Goal: Check status: Check status

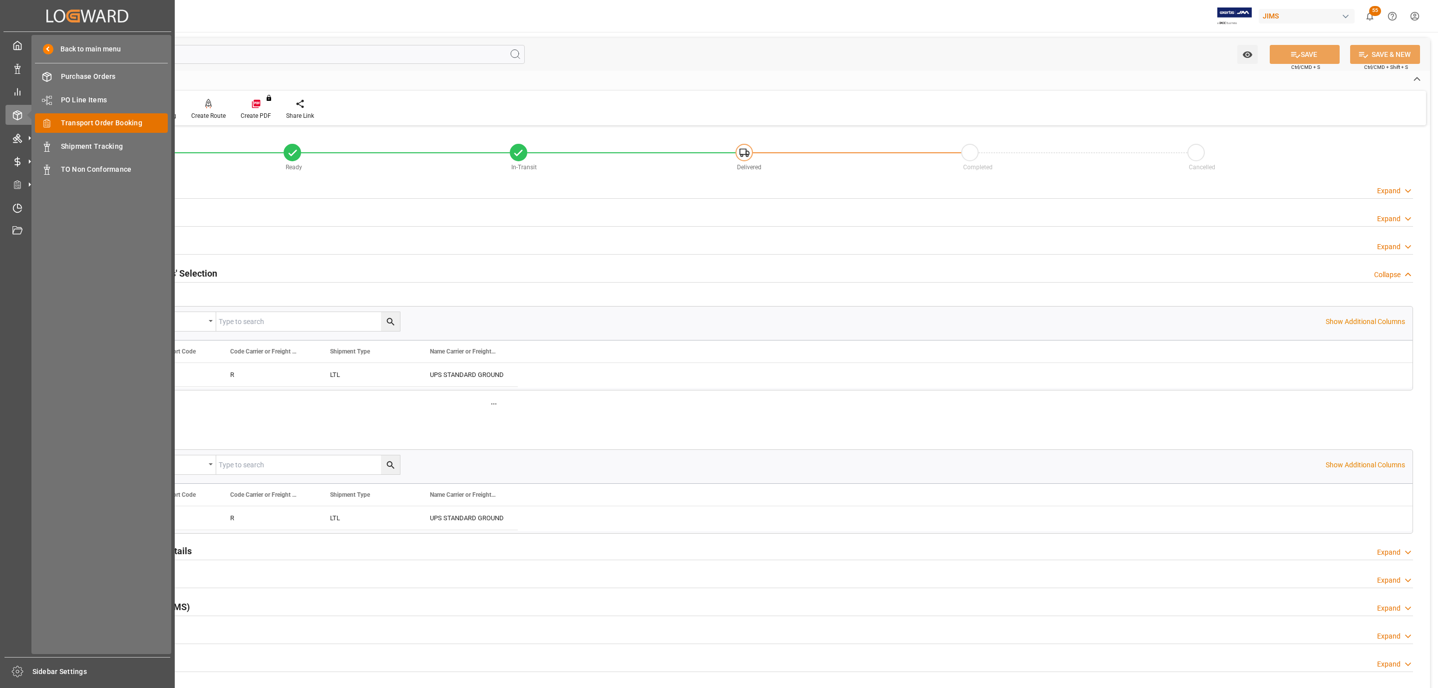
click at [114, 118] on span "Transport Order Booking" at bounding box center [114, 123] width 107 height 10
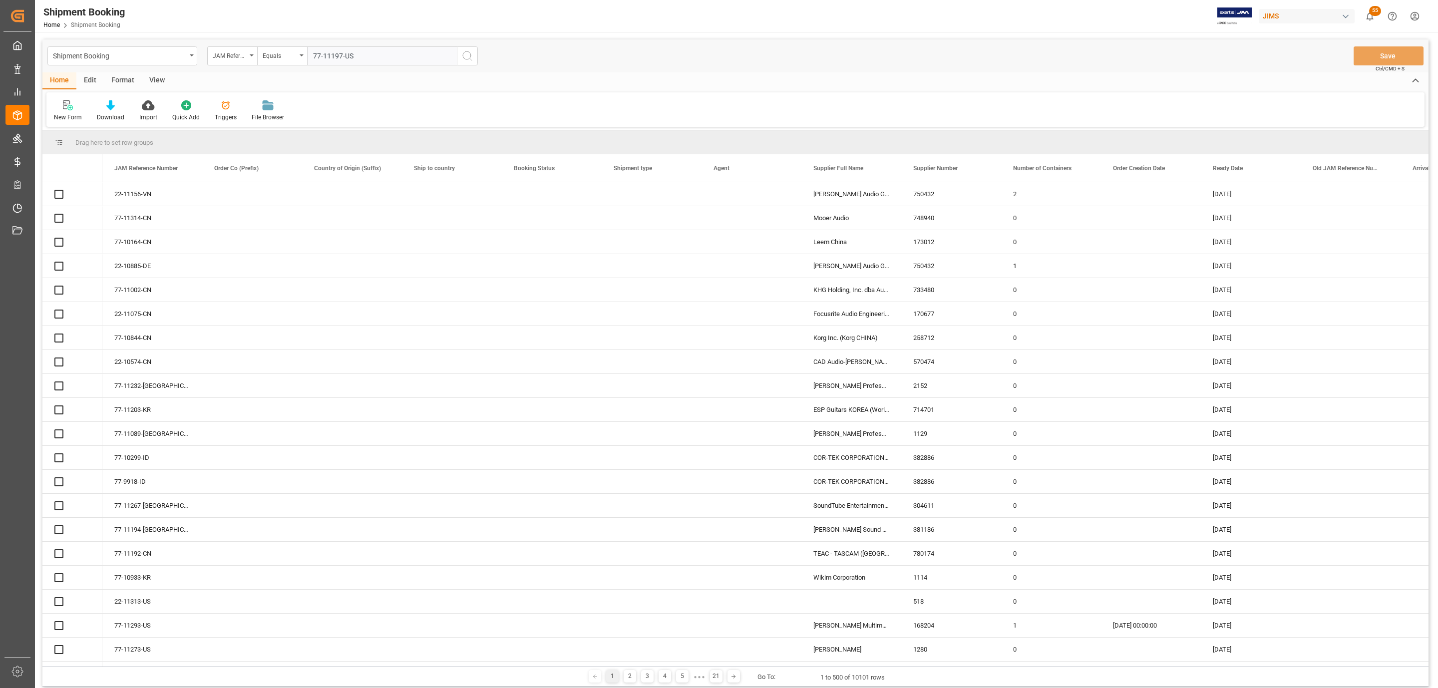
type input "77-11197-US"
click at [467, 58] on icon "search button" at bounding box center [467, 56] width 12 height 12
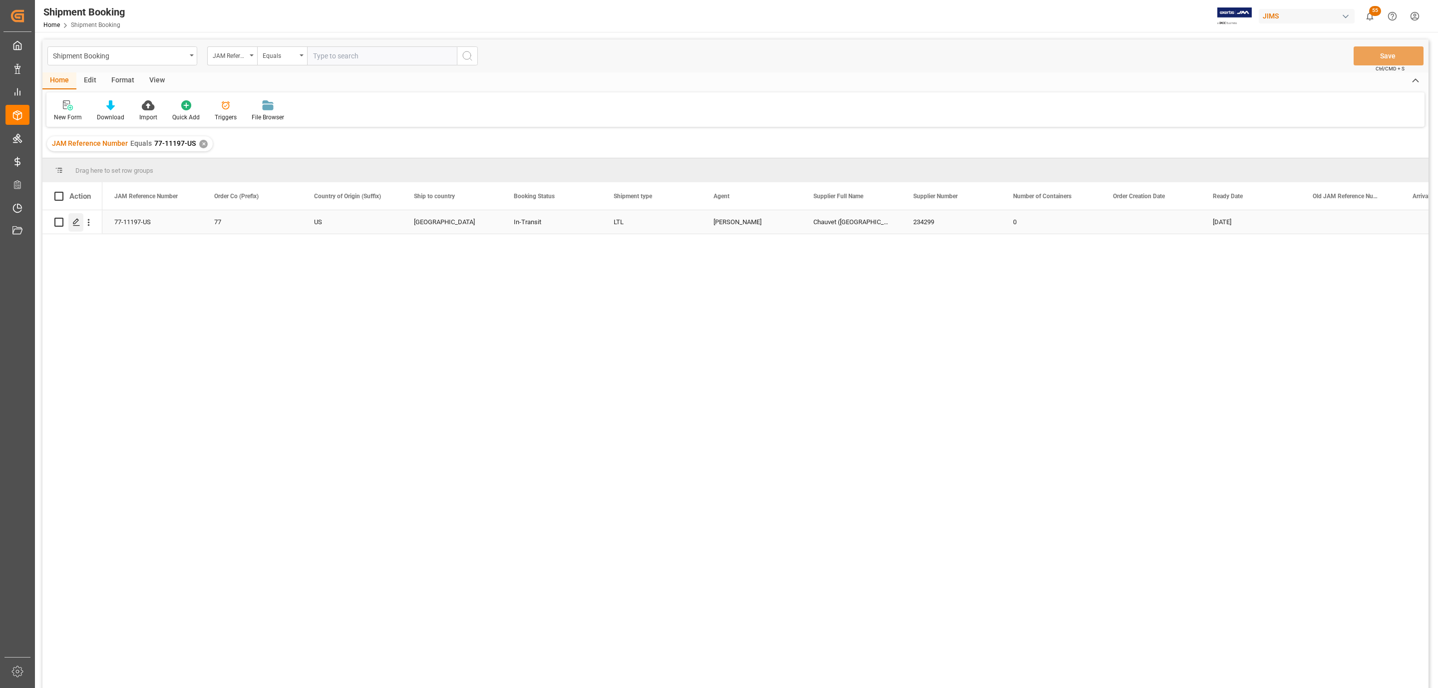
click at [76, 230] on div "Press SPACE to select this row." at bounding box center [75, 222] width 15 height 18
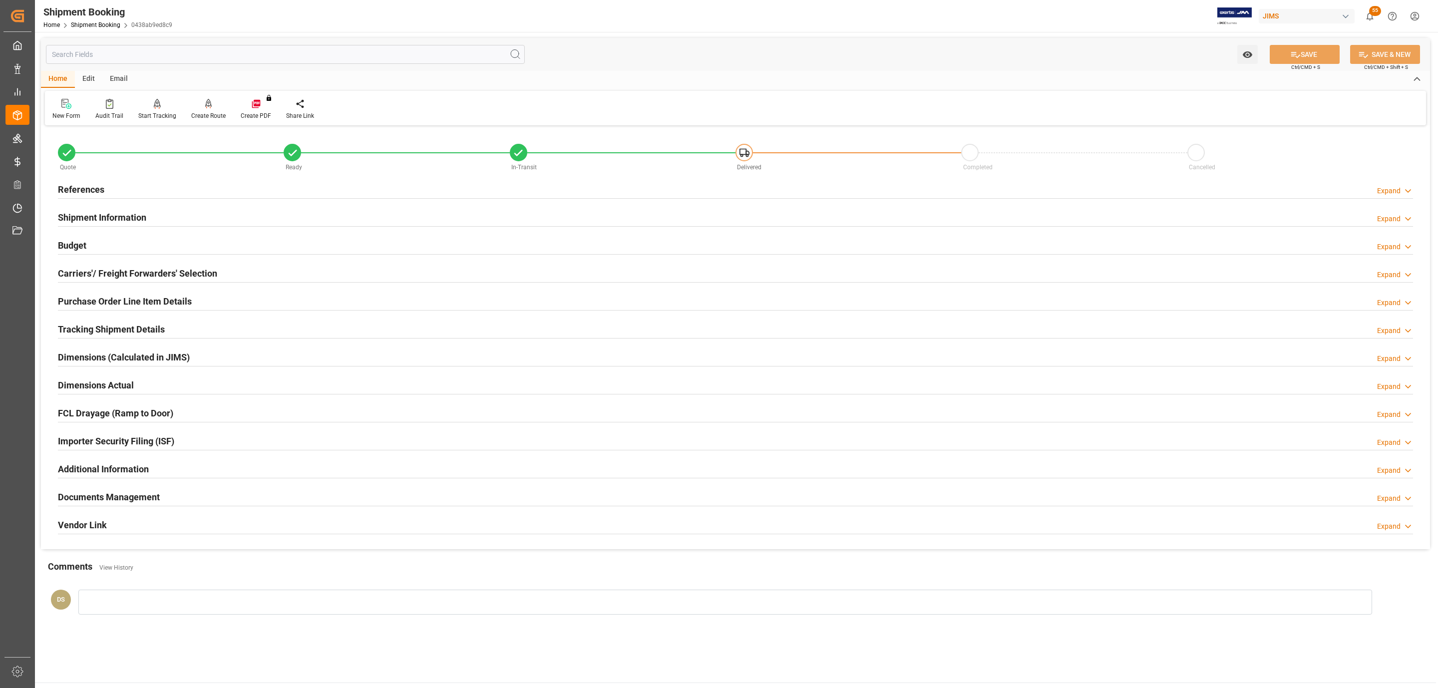
click at [93, 499] on h2 "Documents Management" at bounding box center [109, 496] width 102 height 13
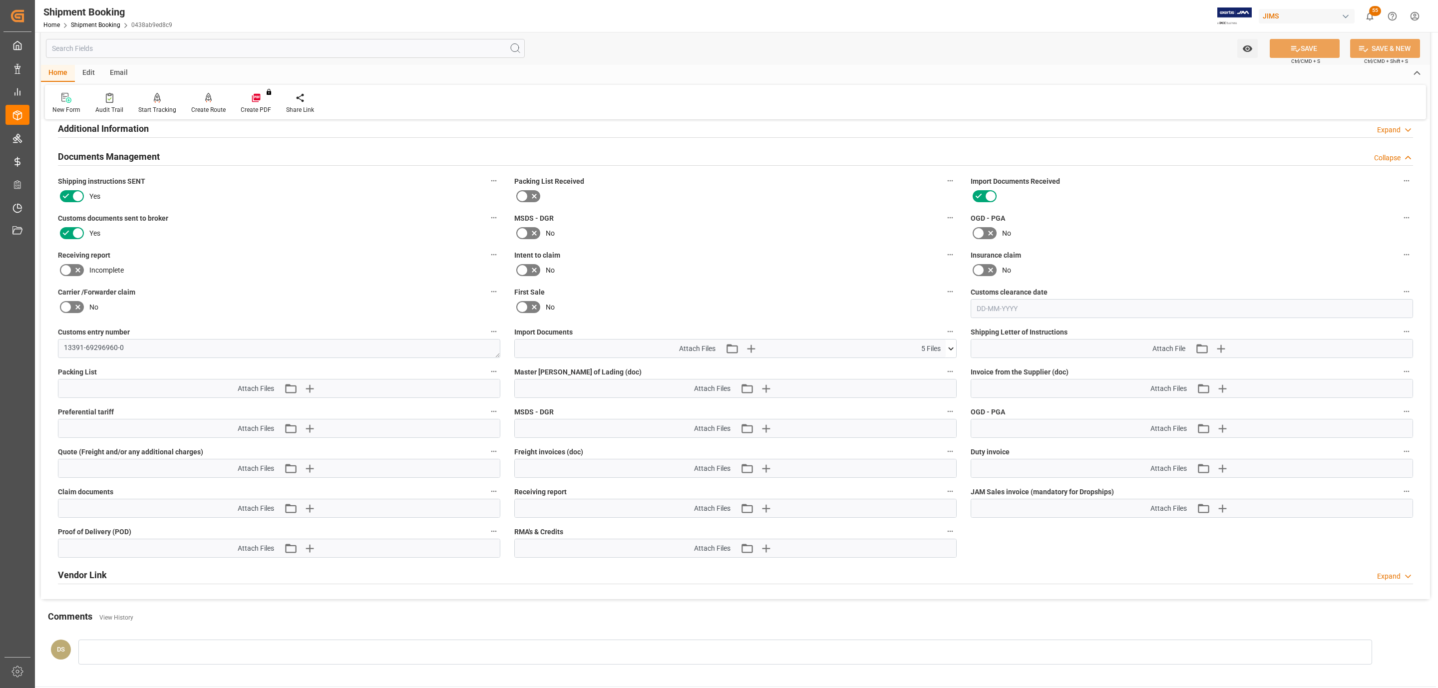
scroll to position [374, 0]
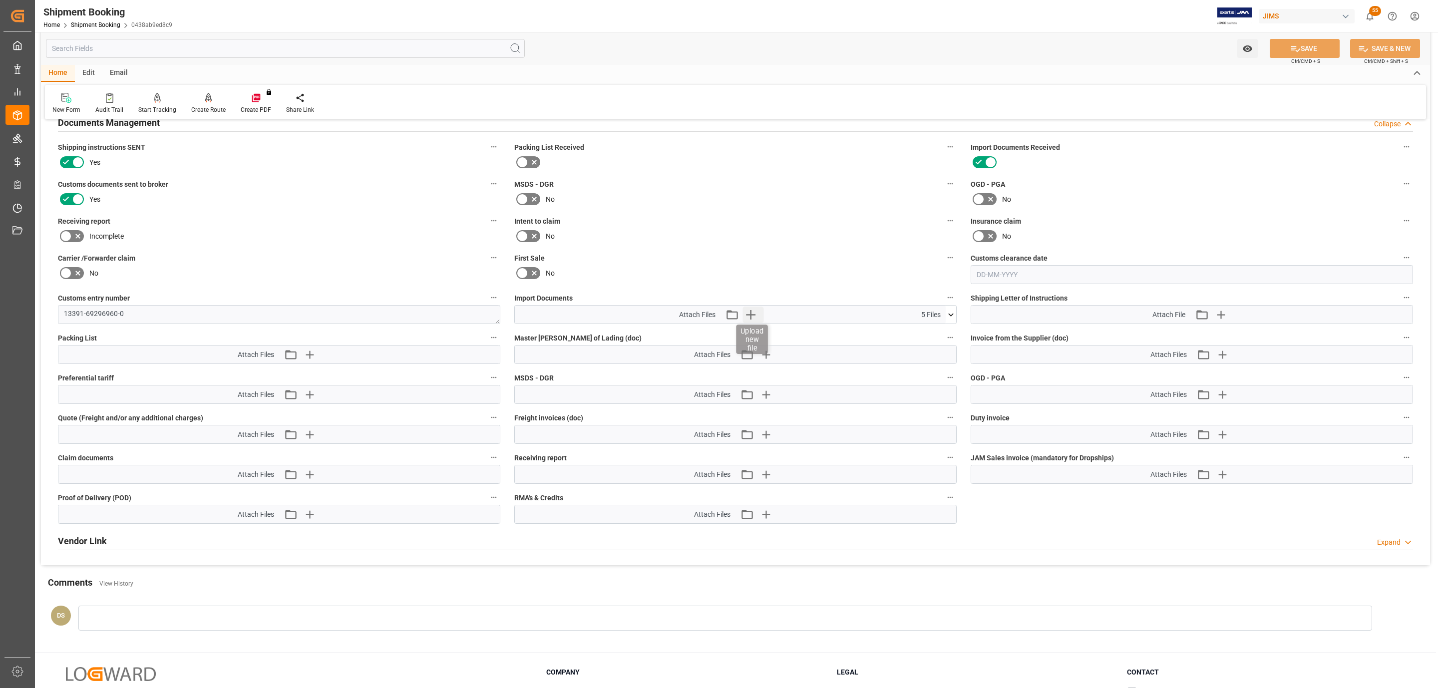
click at [751, 311] on icon "button" at bounding box center [750, 314] width 9 height 9
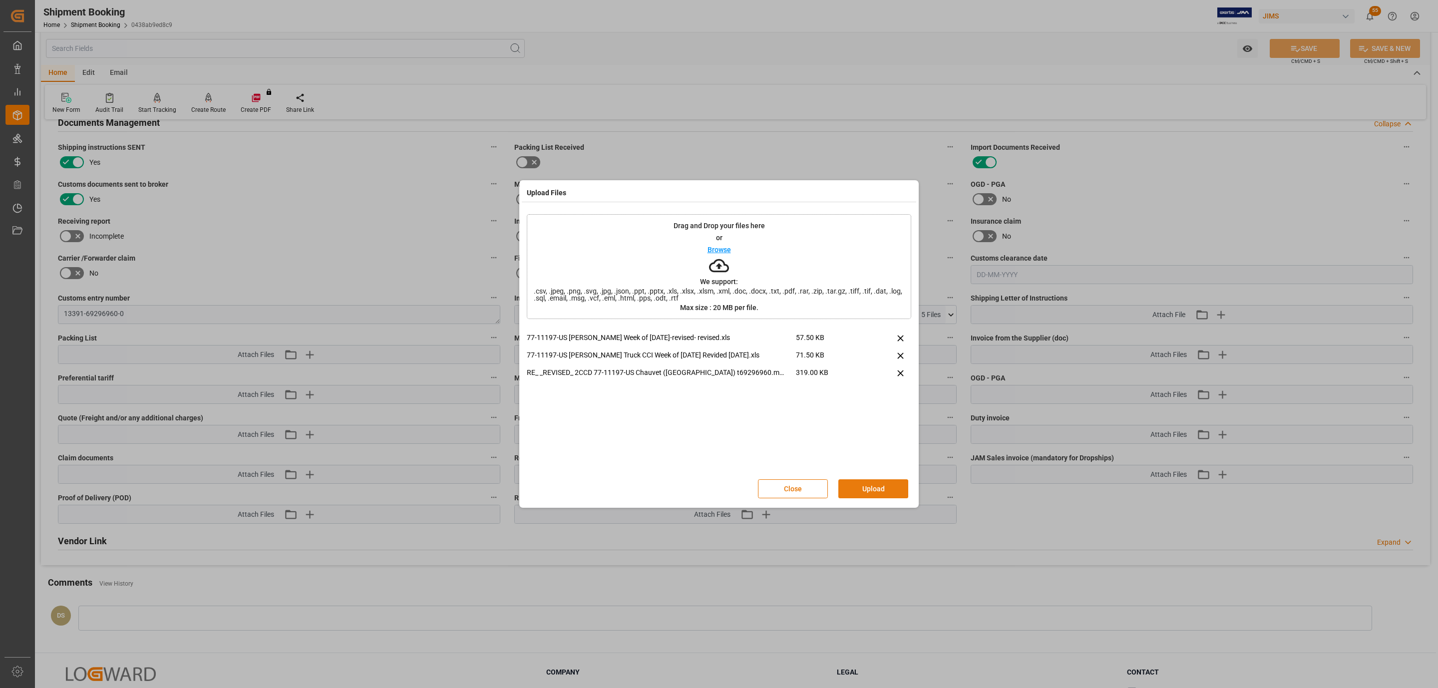
click at [881, 484] on button "Upload" at bounding box center [873, 488] width 70 height 19
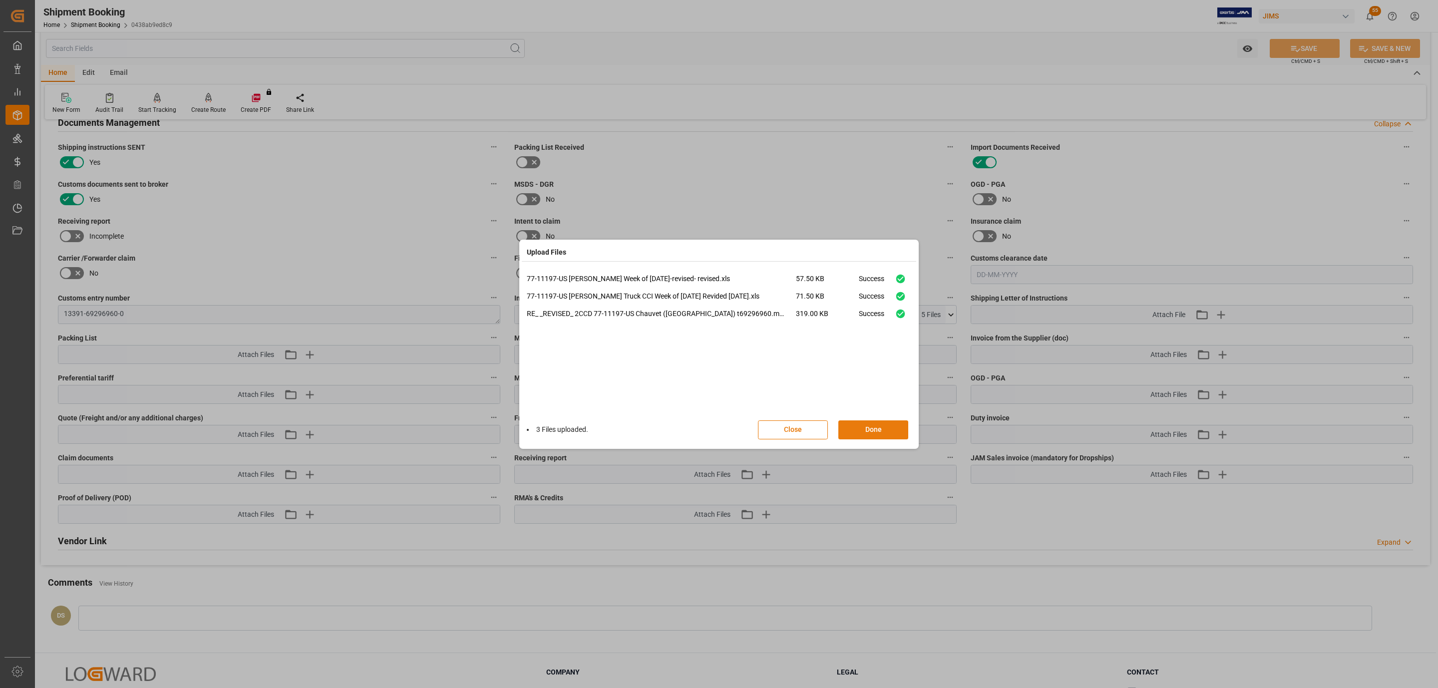
click at [848, 420] on button "Done" at bounding box center [873, 429] width 70 height 19
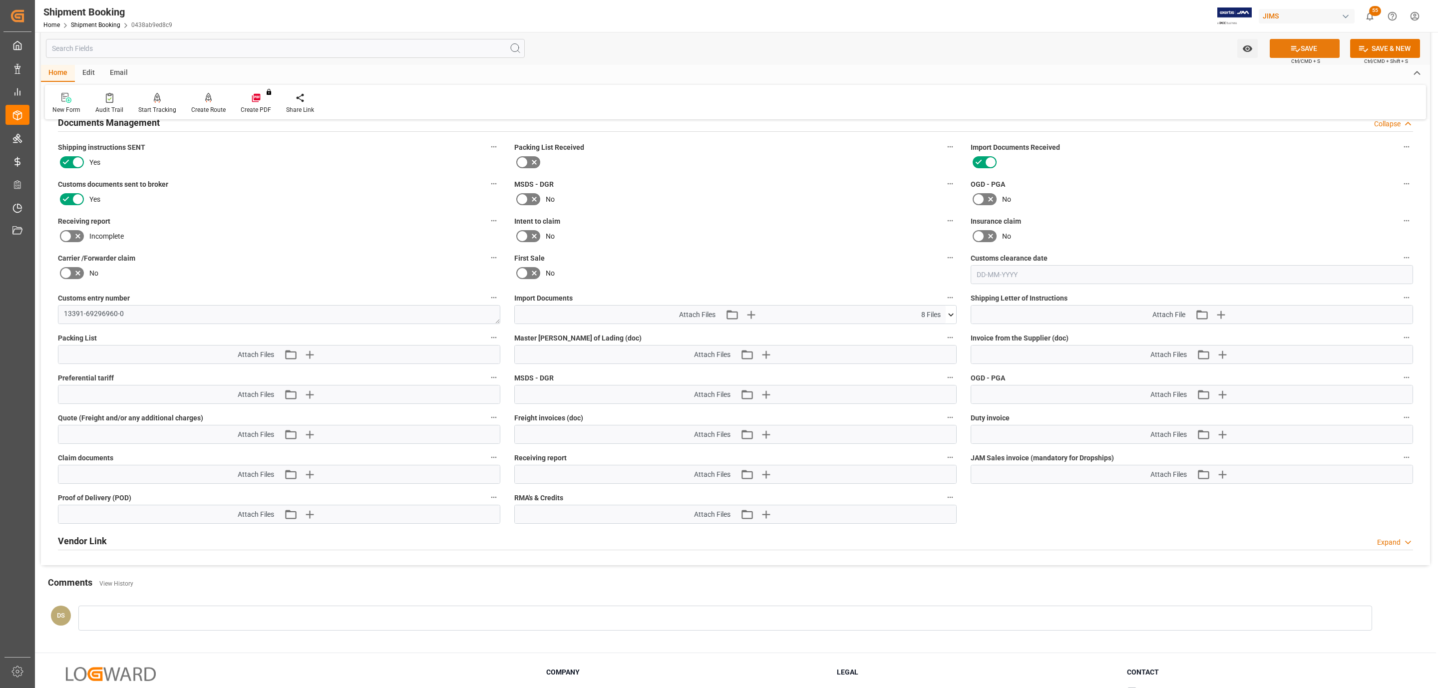
click at [1295, 48] on icon at bounding box center [1295, 48] width 10 height 10
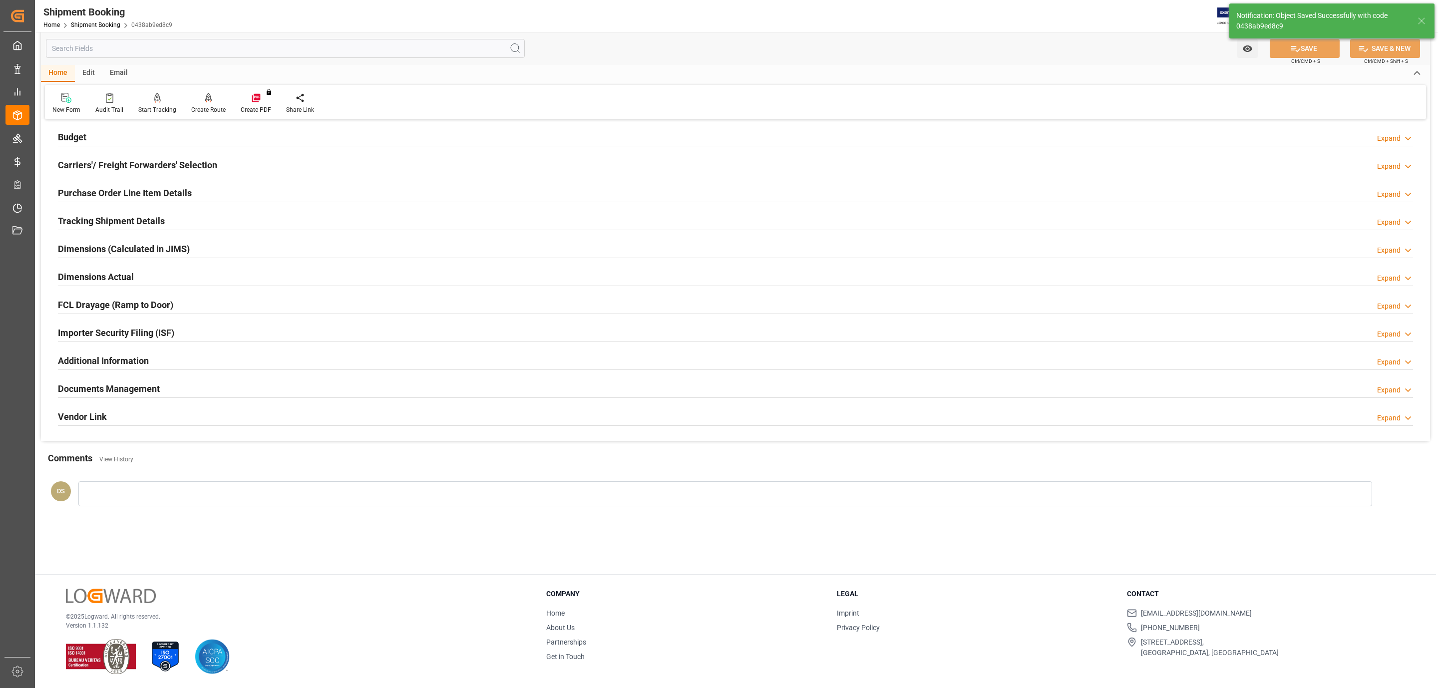
scroll to position [108, 0]
click at [258, 162] on div "Carriers'/ Freight Forwarders' Selection Expand" at bounding box center [735, 164] width 1355 height 19
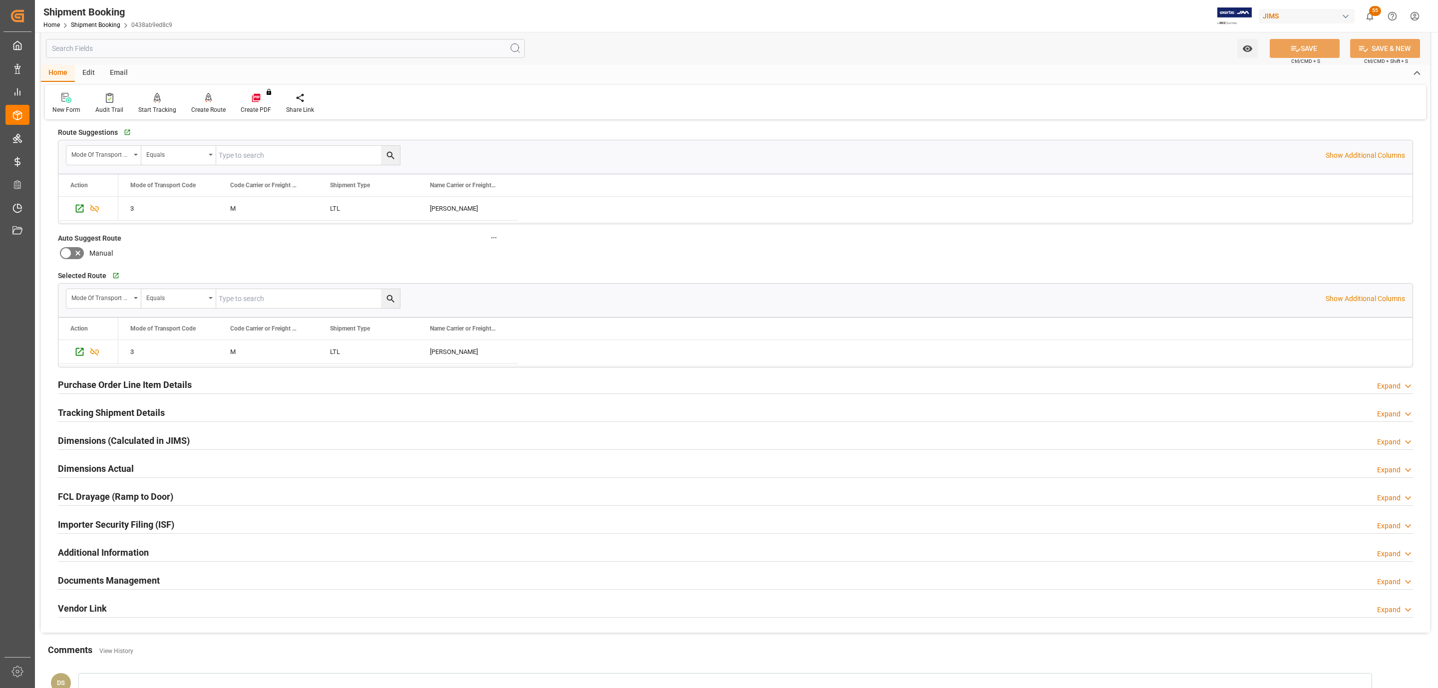
scroll to position [91, 0]
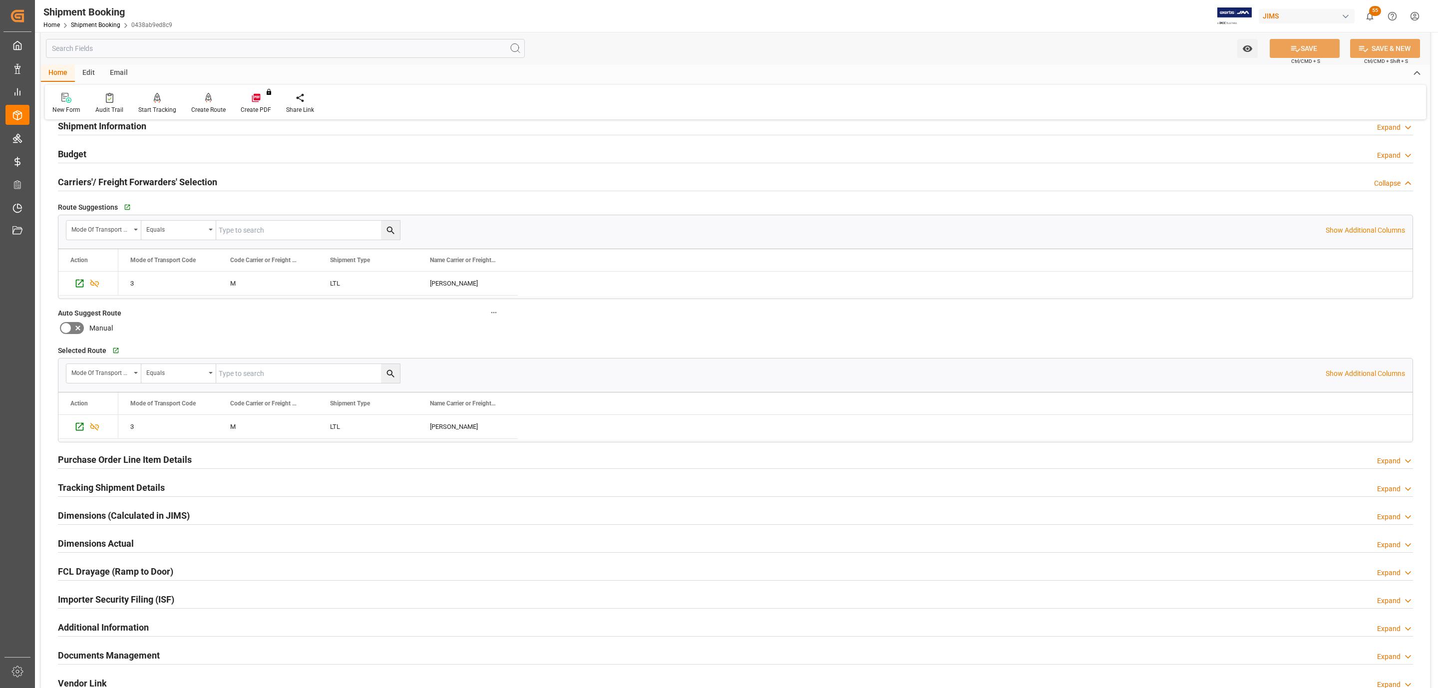
click at [129, 177] on h2 "Carriers'/ Freight Forwarders' Selection" at bounding box center [137, 181] width 159 height 13
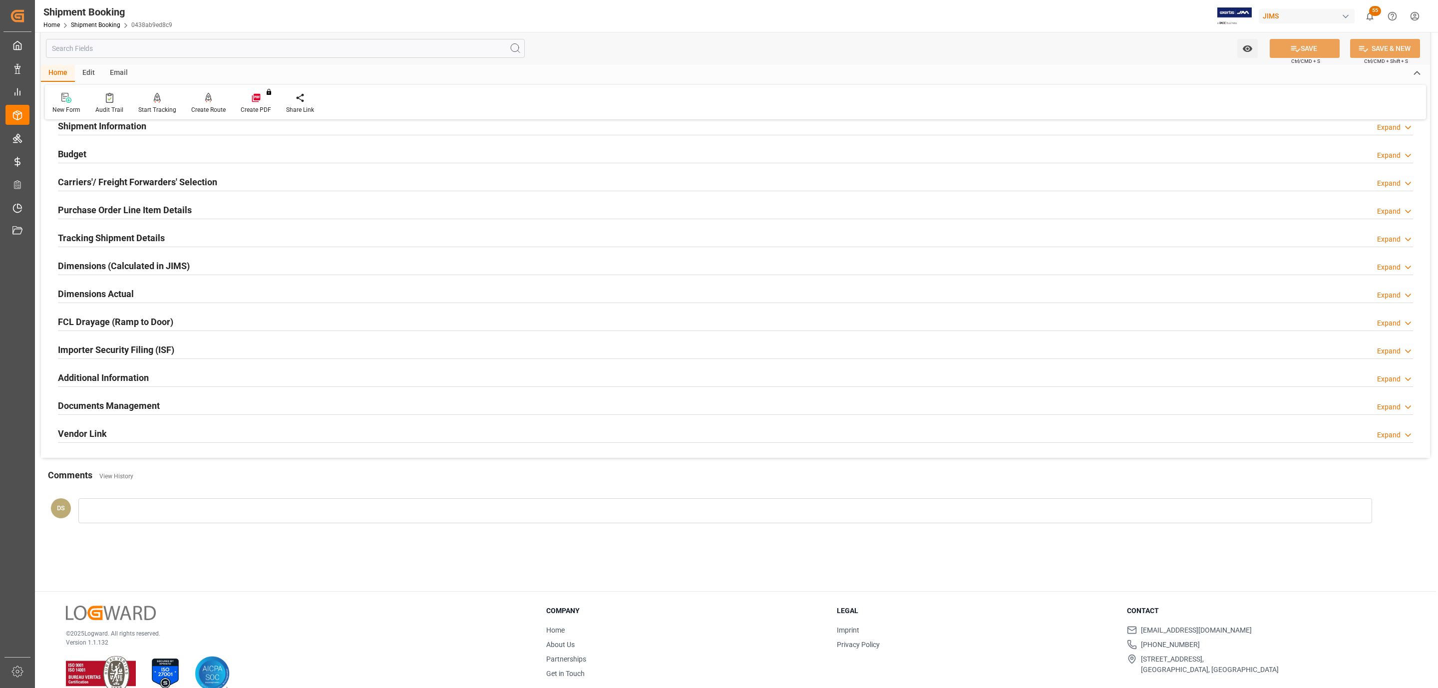
click at [106, 156] on div "Budget Expand" at bounding box center [735, 153] width 1355 height 19
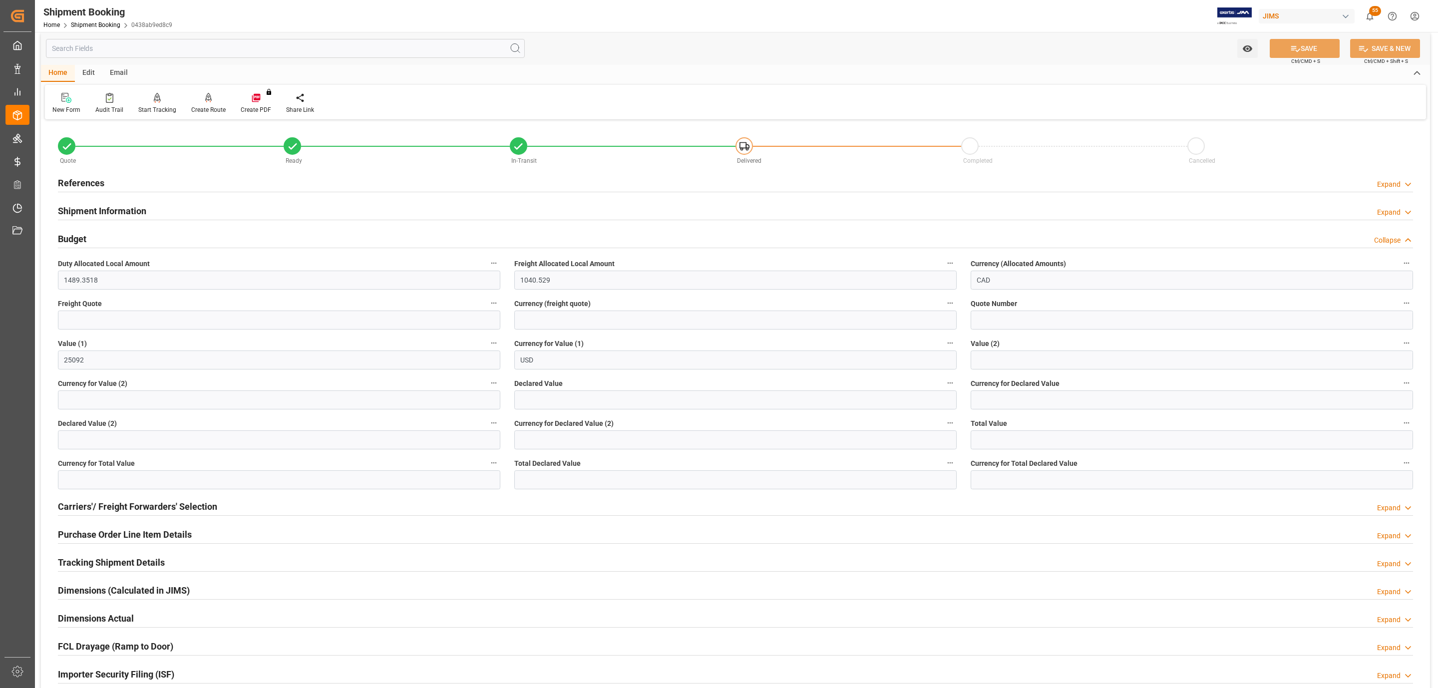
scroll to position [0, 0]
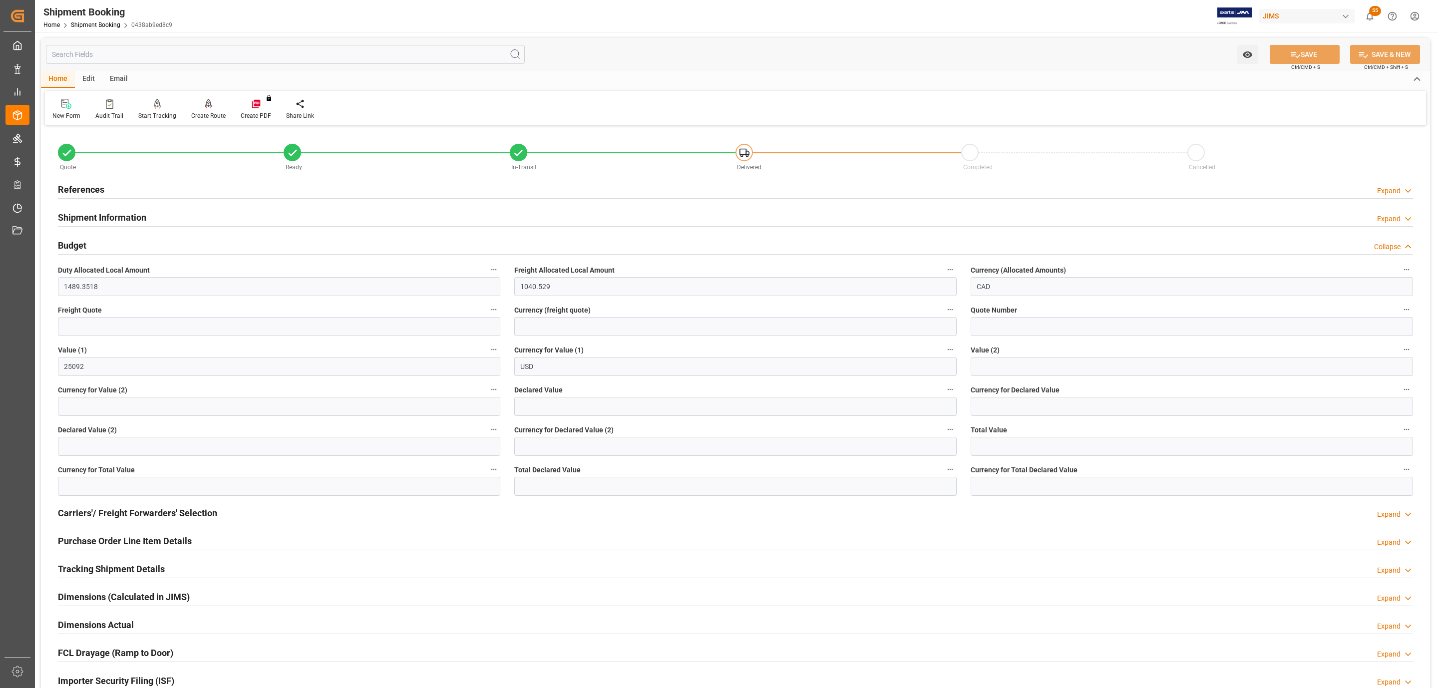
click at [97, 190] on h2 "References" at bounding box center [81, 189] width 46 height 13
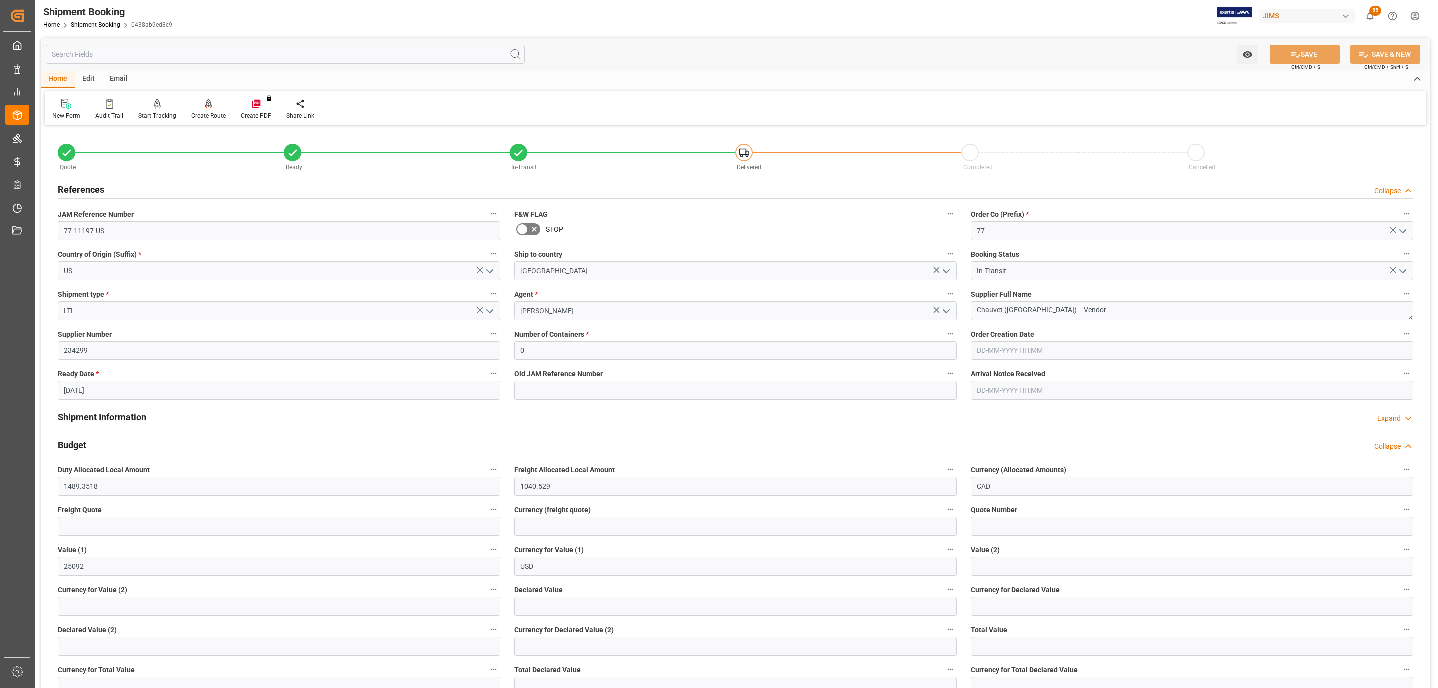
click at [97, 190] on h2 "References" at bounding box center [81, 189] width 46 height 13
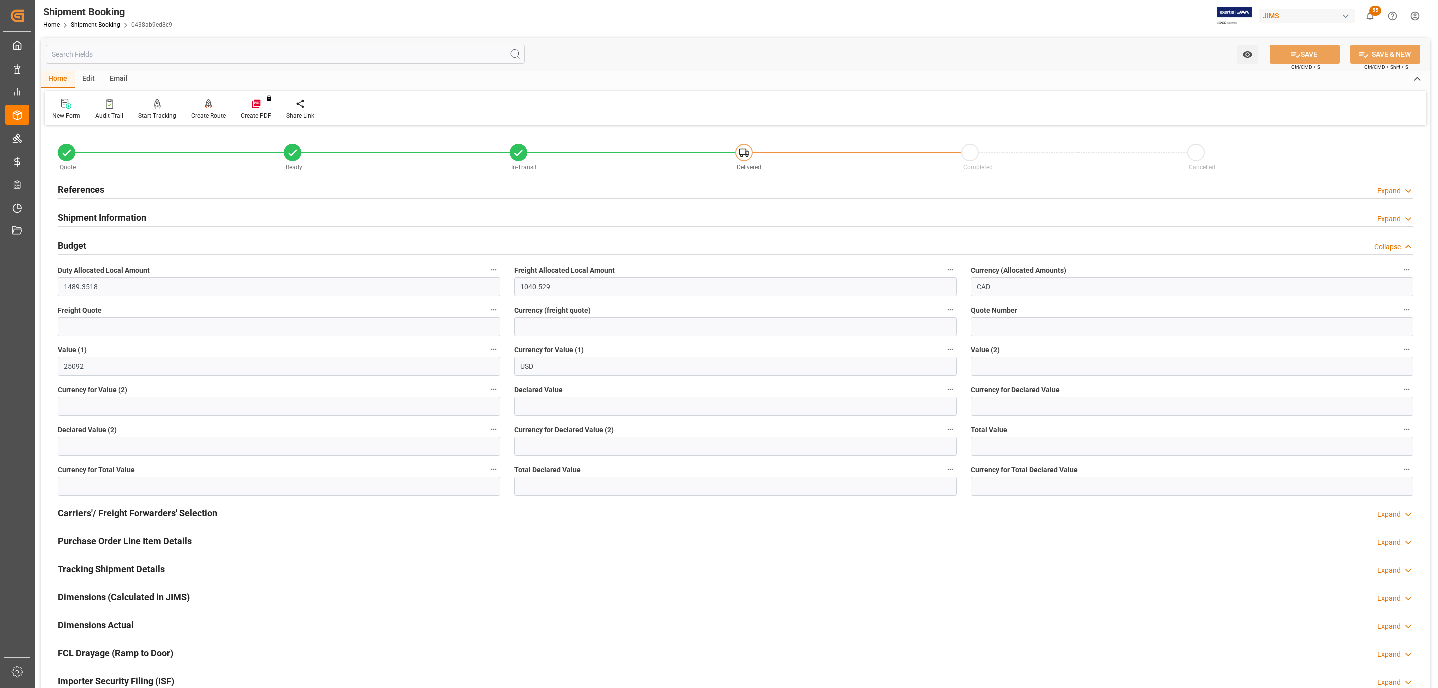
click at [552, 396] on label "Declared Value" at bounding box center [735, 390] width 442 height 14
click at [943, 396] on button "Declared Value" at bounding box center [949, 389] width 13 height 13
click at [546, 405] on div at bounding box center [719, 344] width 1438 height 688
click at [546, 405] on input "text" at bounding box center [735, 406] width 442 height 19
type input "24268"
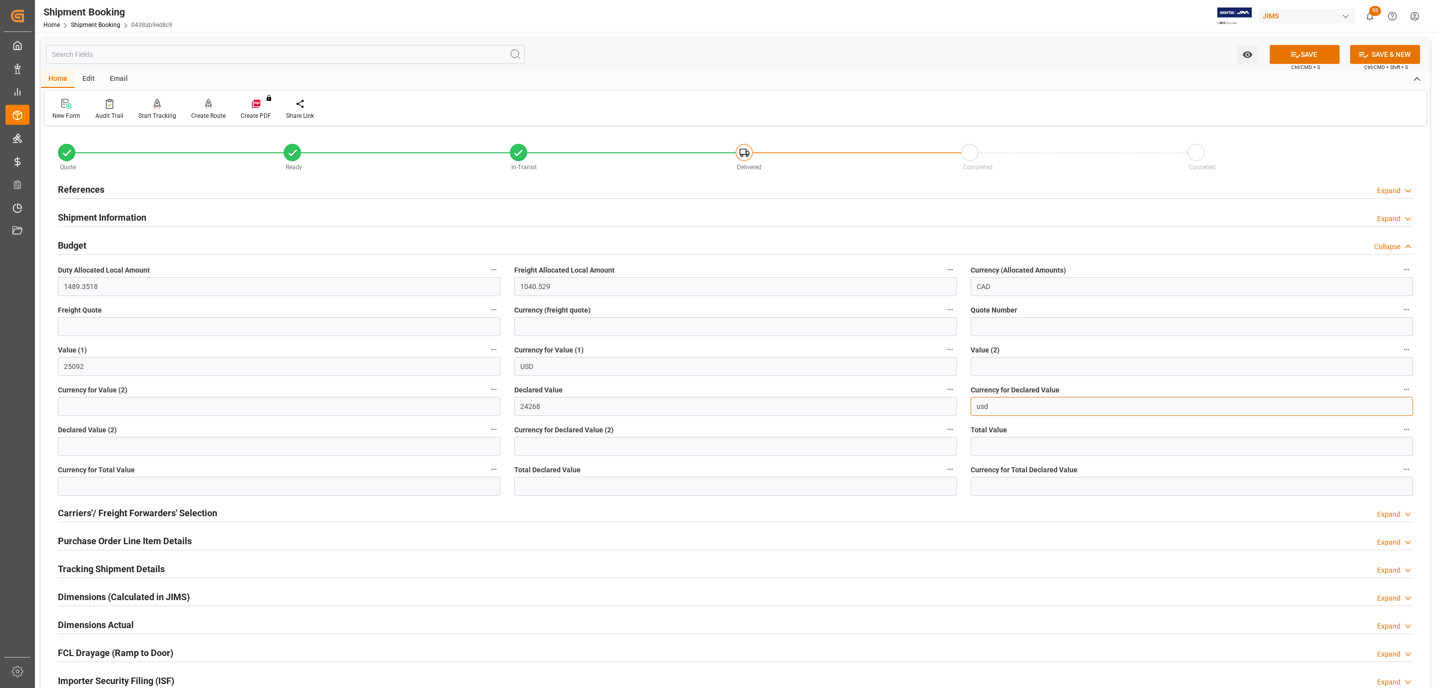
type input "USD"
click at [1290, 53] on icon at bounding box center [1295, 54] width 10 height 10
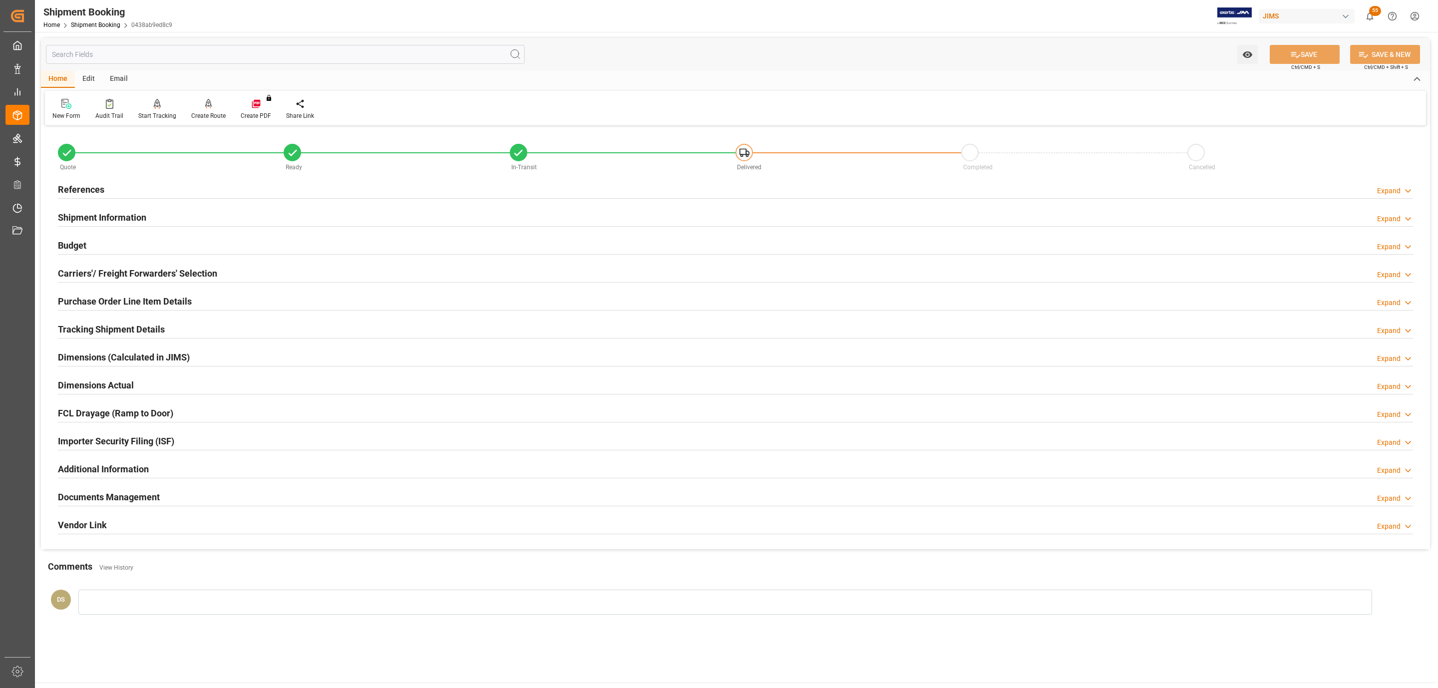
click at [235, 258] on div "Budget Expand" at bounding box center [735, 246] width 1369 height 28
click at [233, 264] on div "Carriers'/ Freight Forwarders' Selection Expand" at bounding box center [735, 272] width 1355 height 19
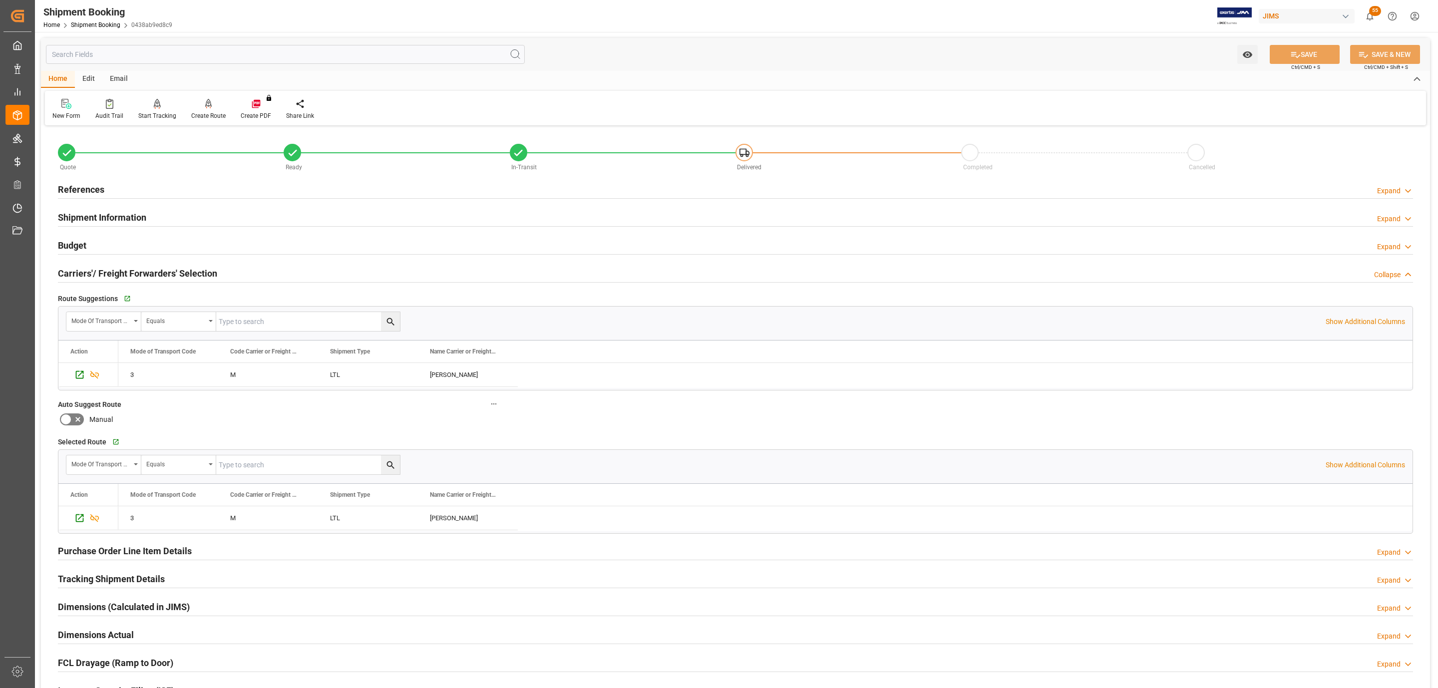
click at [233, 264] on div "Carriers'/ Freight Forwarders' Selection Collapse" at bounding box center [735, 272] width 1355 height 19
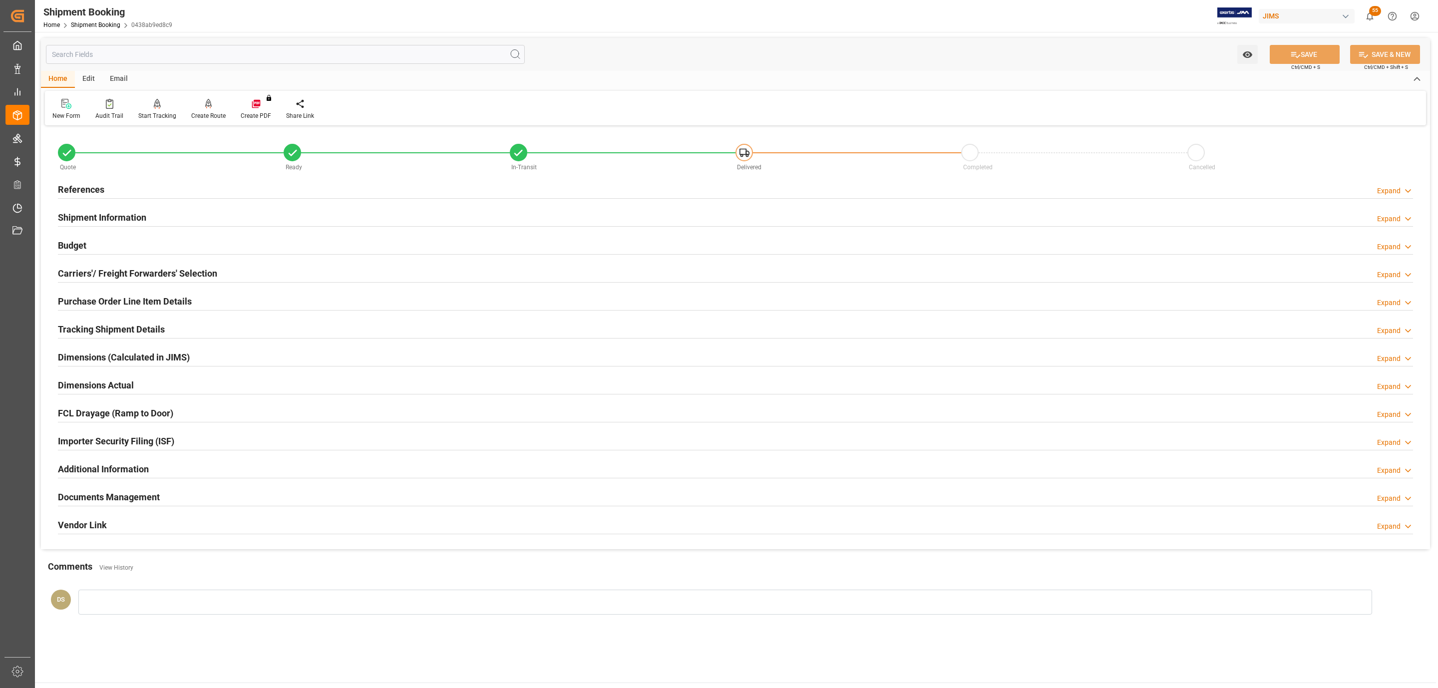
click at [192, 237] on div "Budget Expand" at bounding box center [735, 244] width 1355 height 19
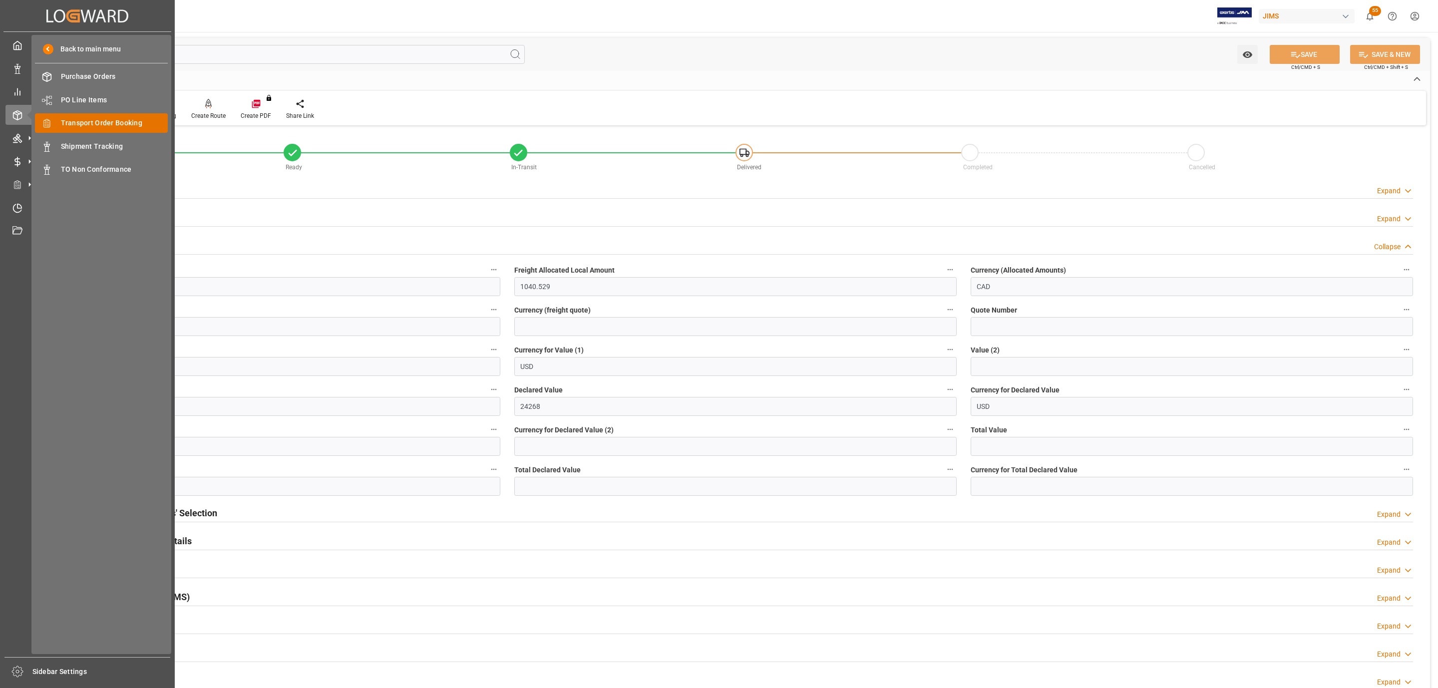
click at [114, 123] on span "Transport Order Booking" at bounding box center [114, 123] width 107 height 10
